Goal: Information Seeking & Learning: Understand process/instructions

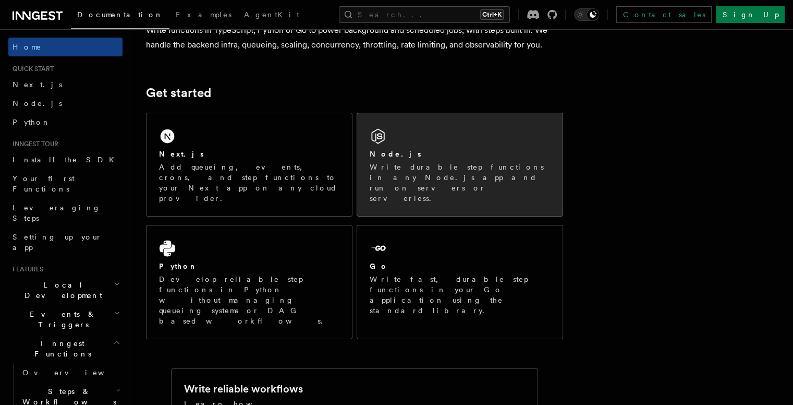
click at [476, 131] on div "Node.js Write durable step functions in any Node.js app and run on servers or s…" at bounding box center [459, 164] width 205 height 103
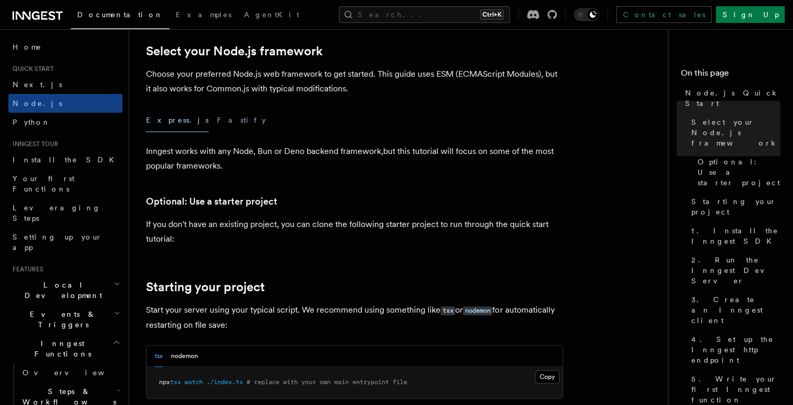
scroll to position [469, 0]
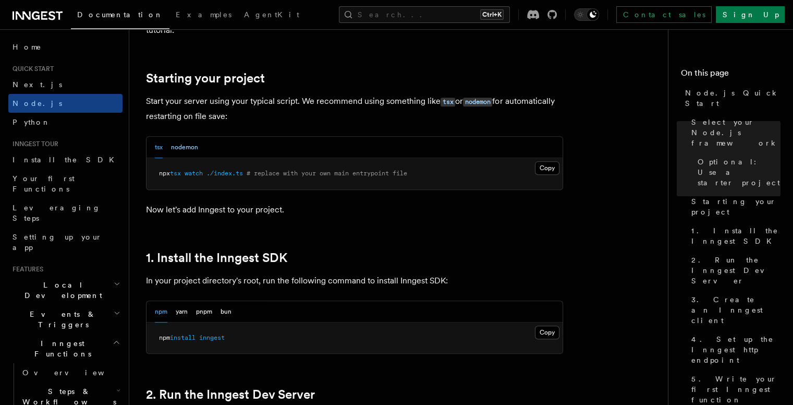
click at [194, 149] on button "nodemon" at bounding box center [184, 147] width 27 height 21
click at [159, 144] on button "tsx" at bounding box center [159, 147] width 8 height 21
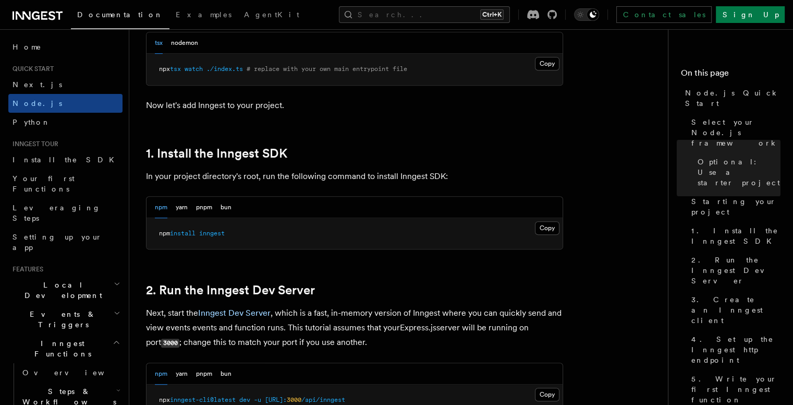
scroll to position [626, 0]
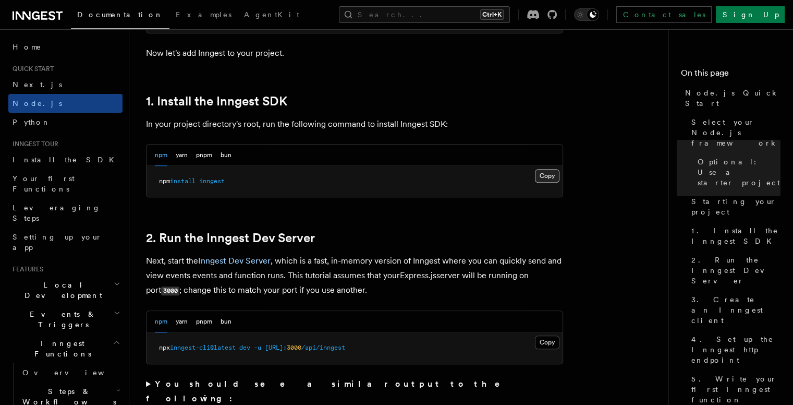
click at [547, 177] on button "Copy Copied" at bounding box center [547, 176] width 25 height 14
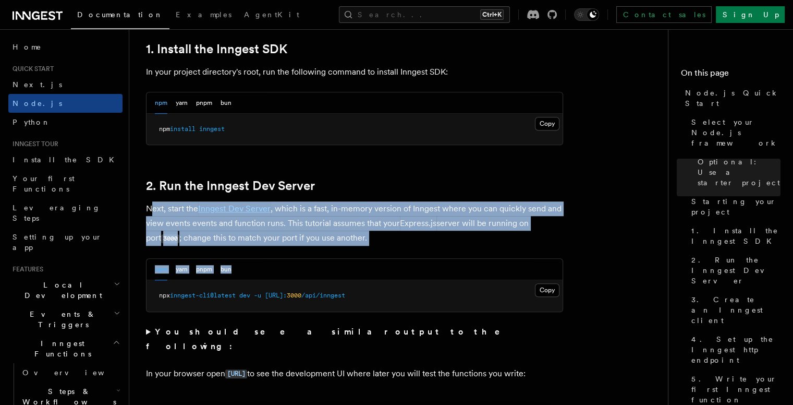
drag, startPoint x: 164, startPoint y: 212, endPoint x: 381, endPoint y: 249, distance: 220.1
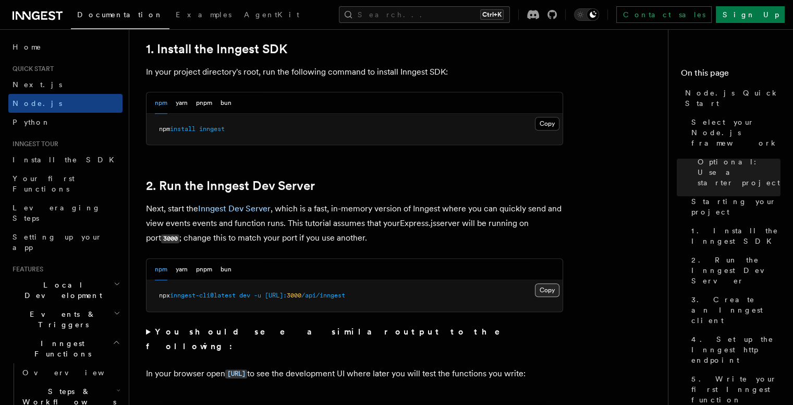
click at [543, 288] on button "Copy Copied" at bounding box center [547, 290] width 25 height 14
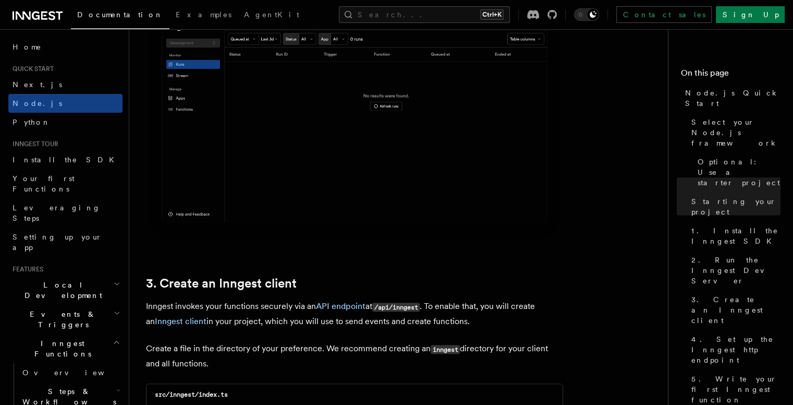
scroll to position [1252, 0]
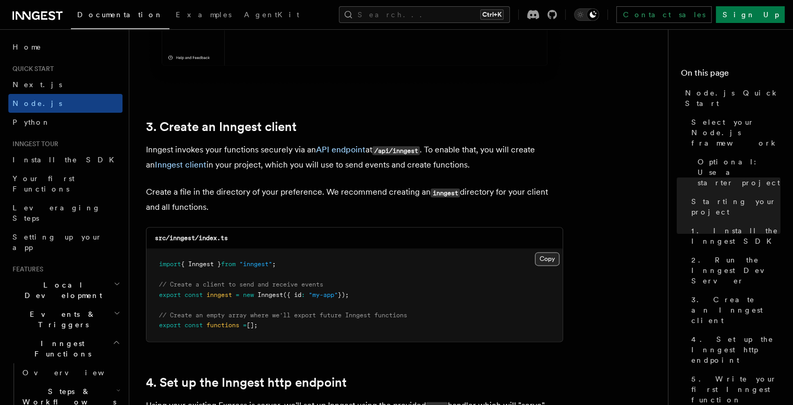
click at [546, 262] on button "Copy Copied" at bounding box center [547, 259] width 25 height 14
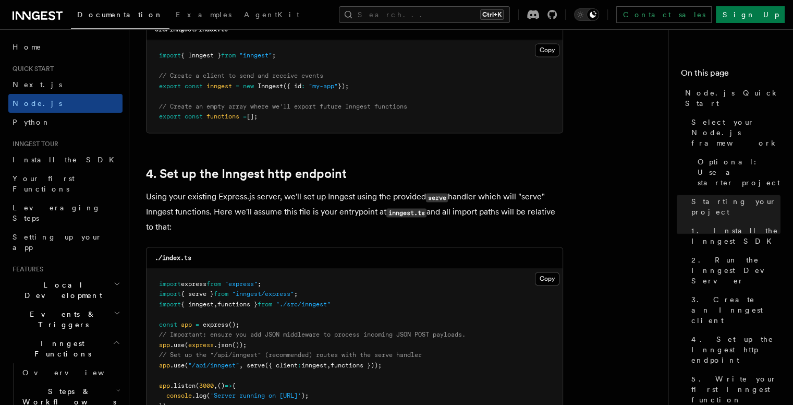
scroll to position [1513, 0]
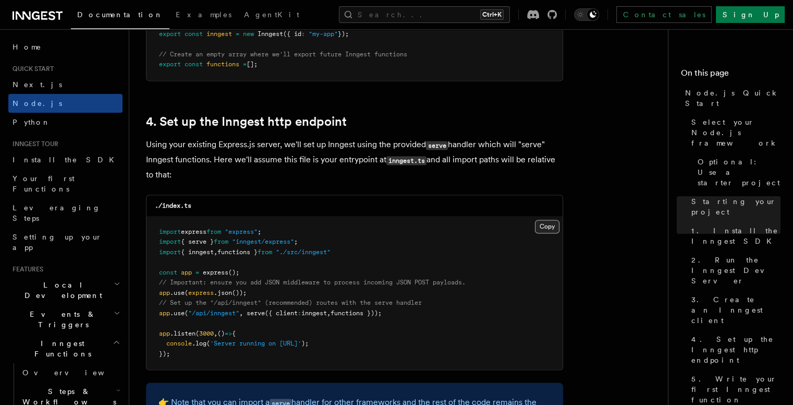
click at [555, 227] on button "Copy Copied" at bounding box center [547, 227] width 25 height 14
click at [234, 253] on span "functions }" at bounding box center [237, 251] width 40 height 7
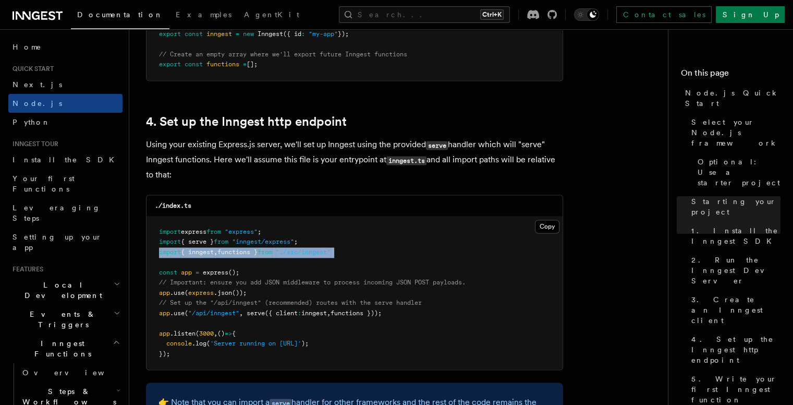
click at [234, 253] on span "functions }" at bounding box center [237, 251] width 40 height 7
click at [363, 255] on pre "import express from "express" ; import { serve } from "inngest/express" ; impor…" at bounding box center [355, 292] width 416 height 153
drag, startPoint x: 359, startPoint y: 255, endPoint x: 135, endPoint y: 238, distance: 225.4
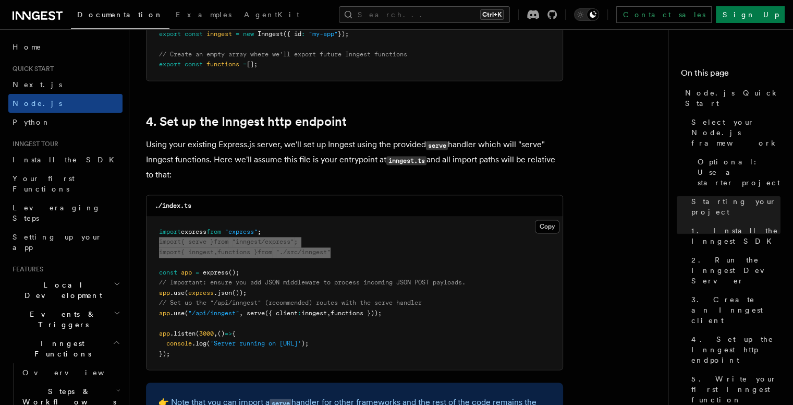
scroll to position [1617, 0]
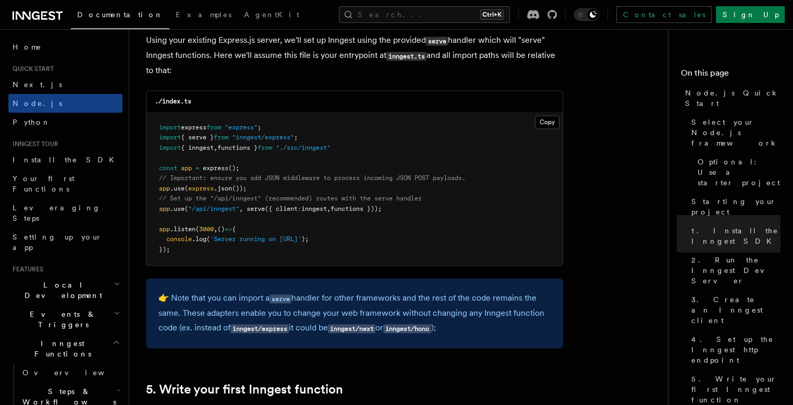
click at [216, 216] on pre "import express from "express" ; import { serve } from "inngest/express" ; impor…" at bounding box center [355, 188] width 416 height 153
click at [222, 204] on pre "import express from "express" ; import { serve } from "inngest/express" ; impor…" at bounding box center [355, 188] width 416 height 153
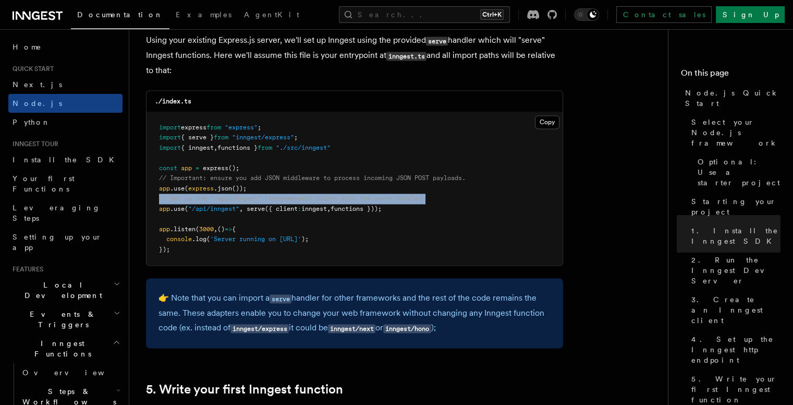
click at [222, 204] on pre "import express from "express" ; import { serve } from "inngest/express" ; impor…" at bounding box center [355, 188] width 416 height 153
click at [221, 209] on span ""/api/inngest"" at bounding box center [213, 208] width 51 height 7
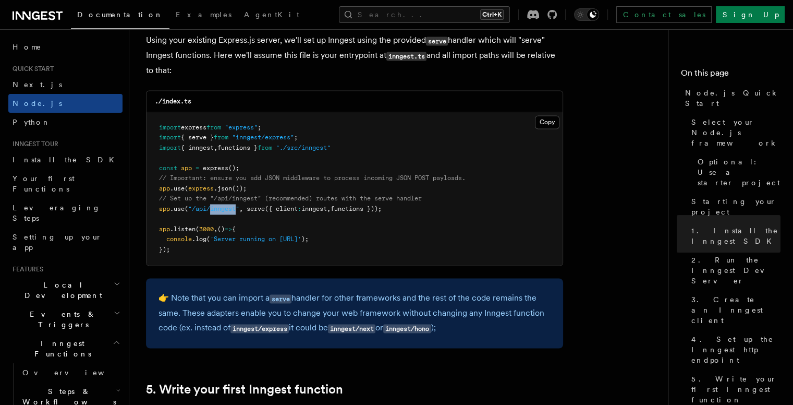
click at [221, 209] on span ""/api/inngest"" at bounding box center [213, 208] width 51 height 7
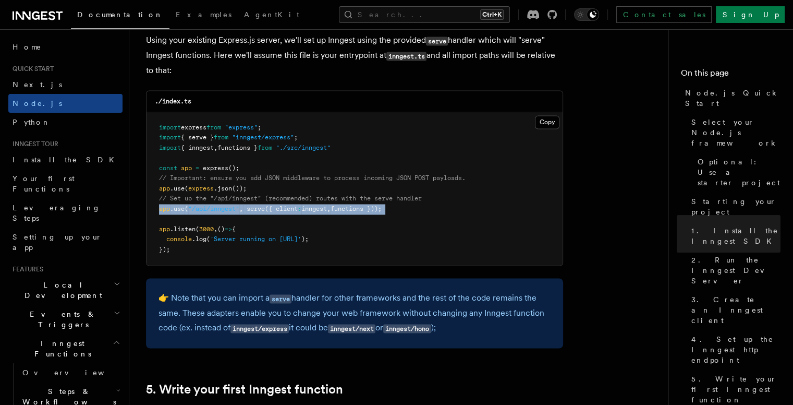
click at [221, 209] on span ""/api/inngest"" at bounding box center [213, 208] width 51 height 7
copy code "app .use ( "/api/inngest" , serve ({ client : inngest , functions }));"
